Goal: Task Accomplishment & Management: Manage account settings

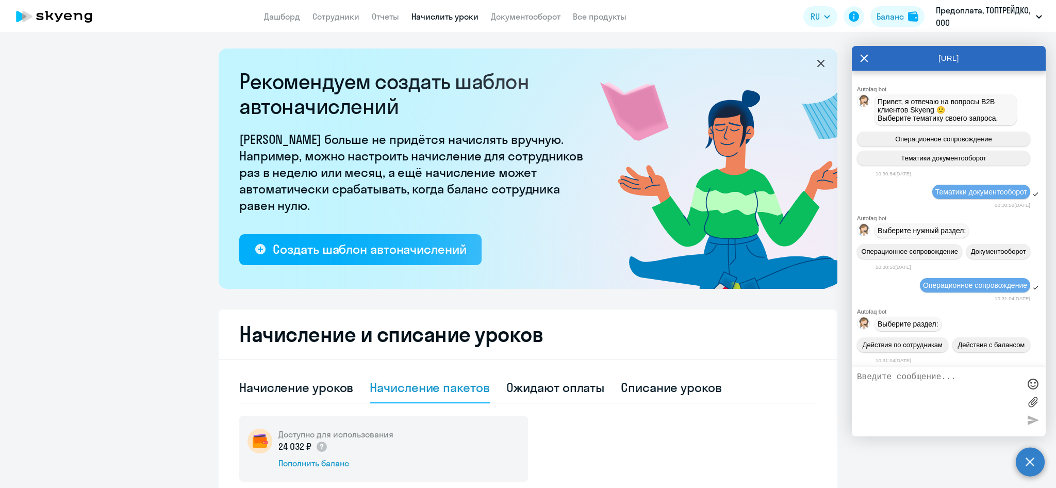
select select "10"
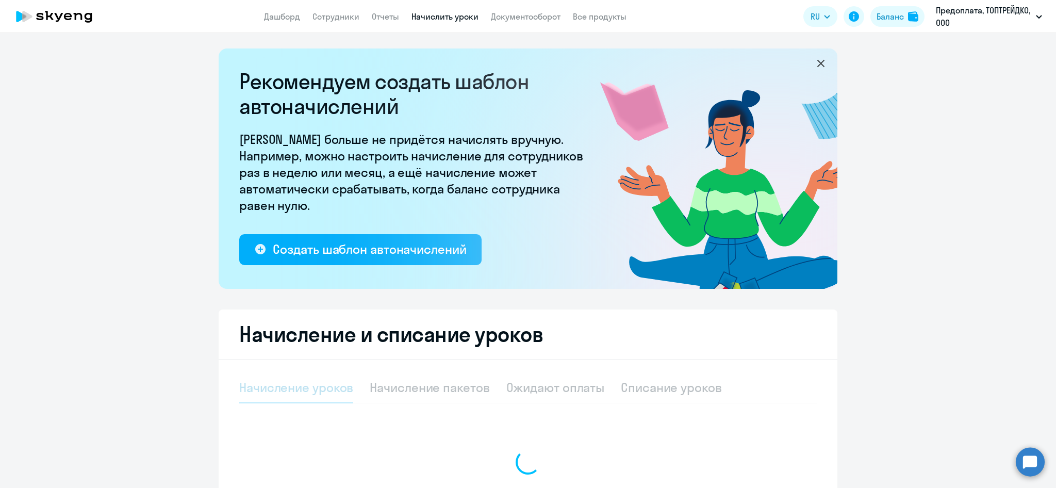
select select "10"
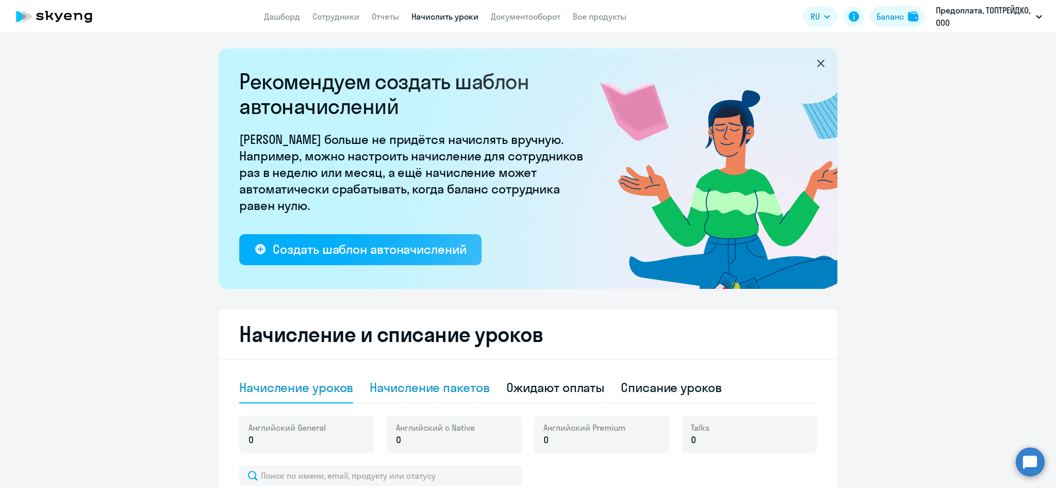
click at [435, 388] on div "Начисление пакетов" at bounding box center [430, 387] width 120 height 16
select select "10"
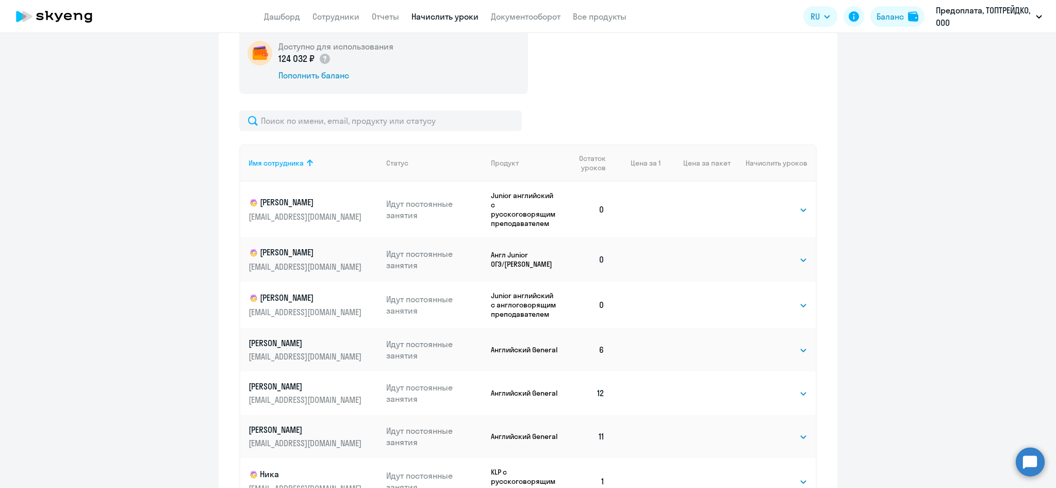
scroll to position [390, 0]
click at [798, 259] on select "Выбрать 4 8 16 32 64 96 128" at bounding box center [786, 258] width 42 height 12
select select "16"
click at [765, 252] on select "Выбрать 4 8 16 32 64 96 128" at bounding box center [786, 258] width 42 height 12
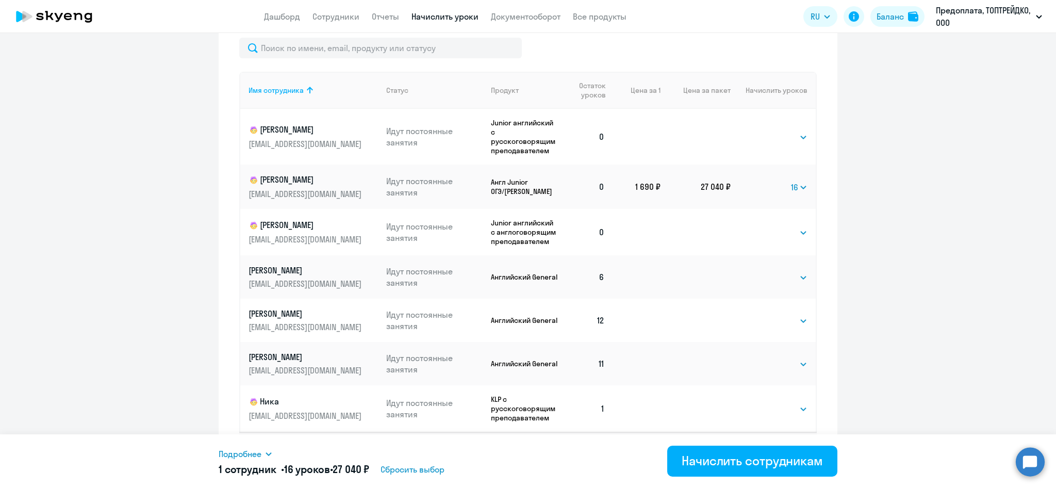
scroll to position [491, 0]
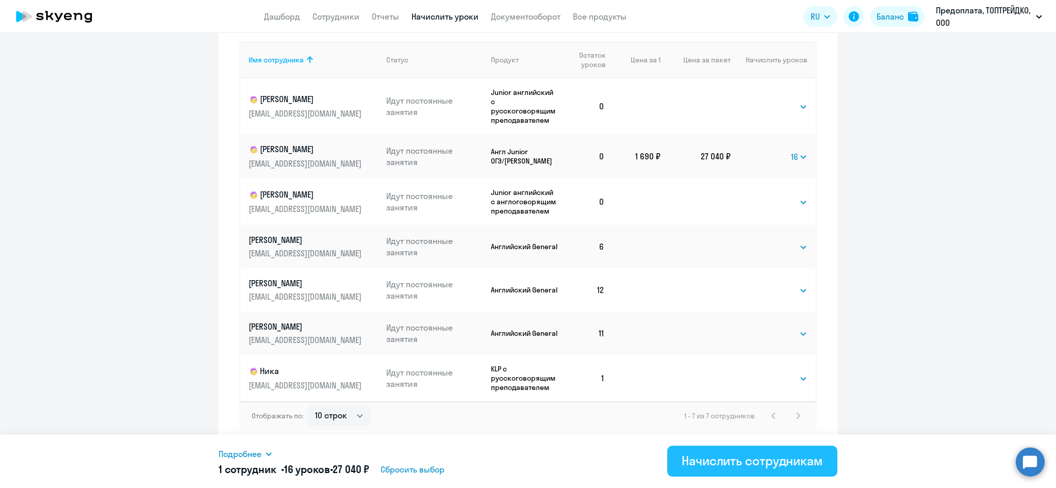
click at [798, 464] on div "Начислить сотрудникам" at bounding box center [752, 460] width 141 height 16
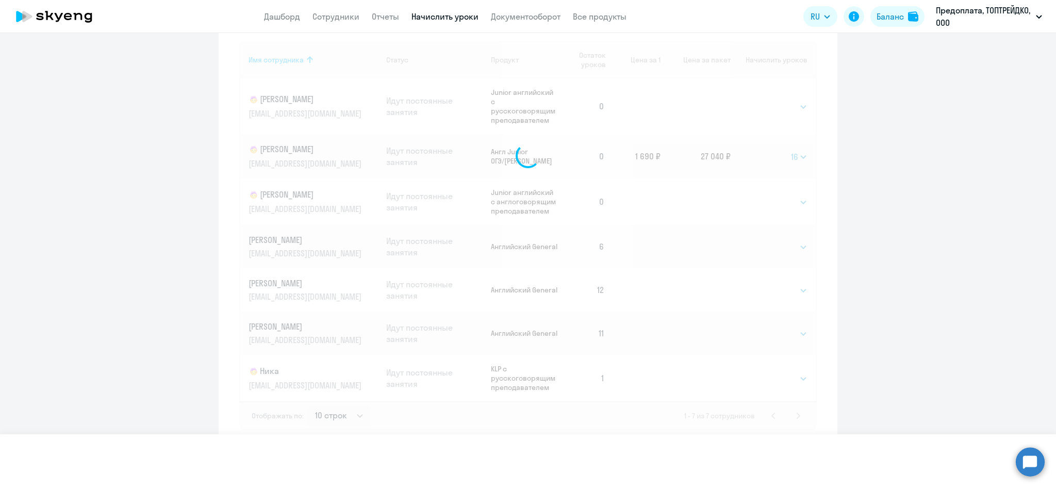
select select
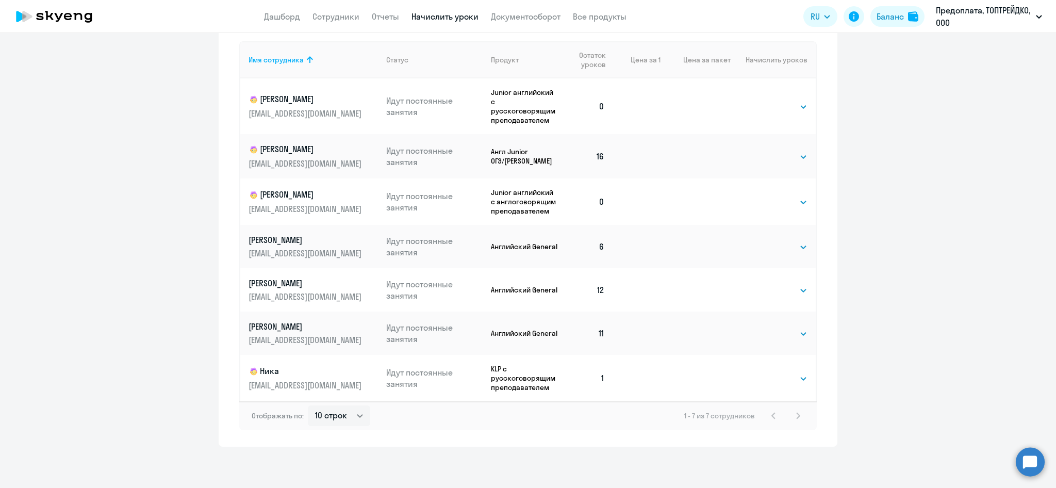
click at [1026, 455] on circle at bounding box center [1030, 461] width 29 height 29
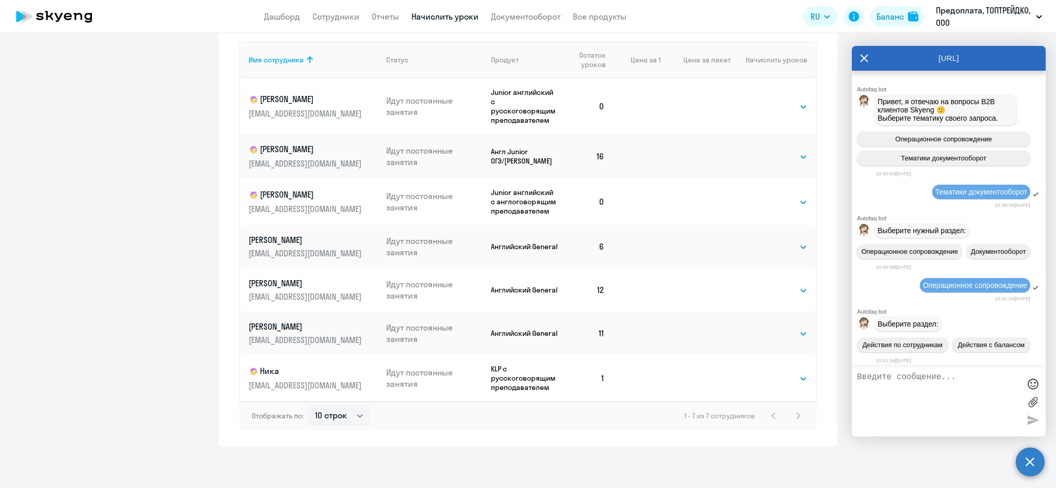
scroll to position [834, 0]
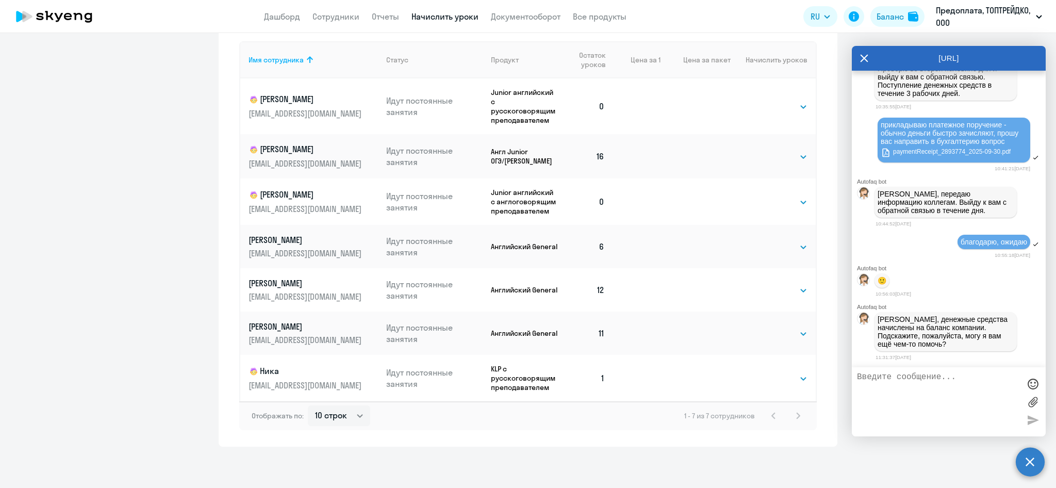
click at [896, 379] on textarea at bounding box center [938, 401] width 163 height 59
type textarea "да, вижуэ"
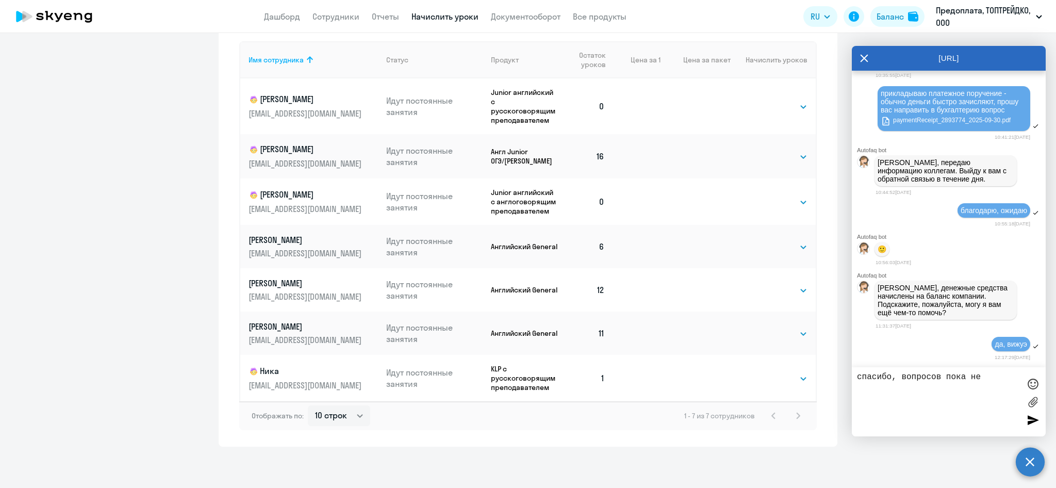
type textarea "спасибо, вопросов пока нет"
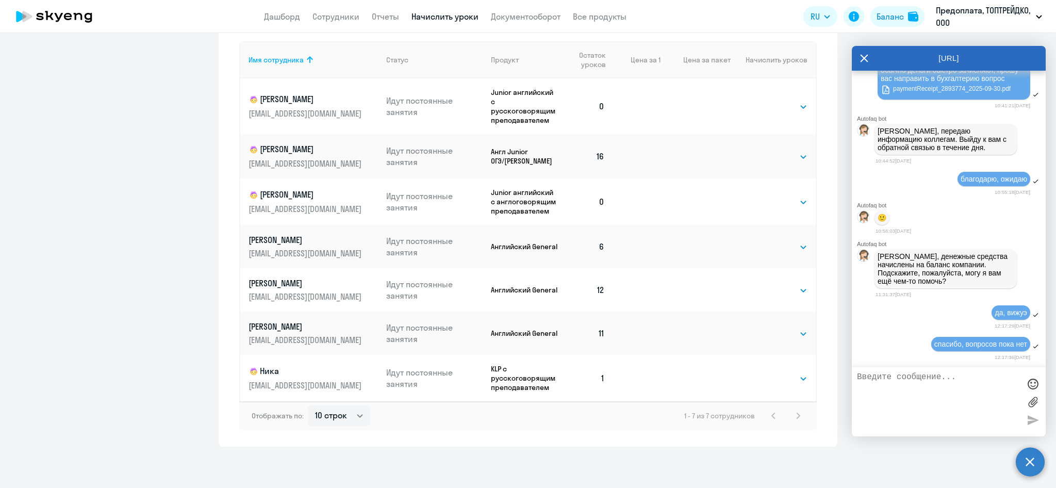
click at [856, 452] on div "Рекомендуем создать шаблон автоначислений Уроки больше не придётся начислять вр…" at bounding box center [528, 260] width 1056 height 455
